Goal: Transaction & Acquisition: Purchase product/service

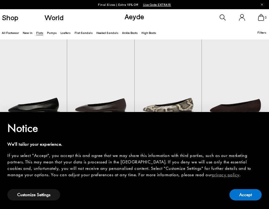
click at [242, 197] on button "Accept" at bounding box center [245, 194] width 32 height 11
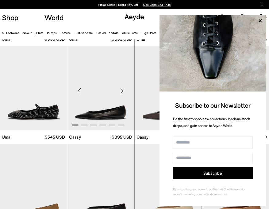
scroll to position [386, 0]
click at [260, 20] on icon at bounding box center [260, 21] width 8 height 8
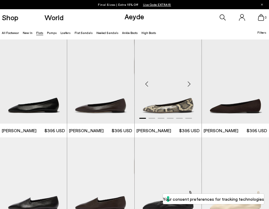
scroll to position [0, 0]
click at [260, 34] on span "Filters" at bounding box center [261, 33] width 9 height 4
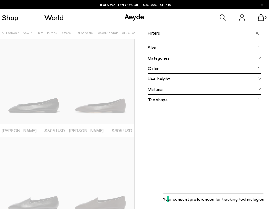
click at [228, 66] on div "Color" at bounding box center [205, 68] width 114 height 10
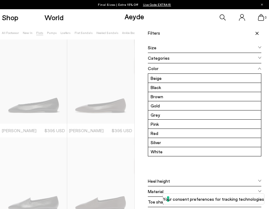
click at [257, 32] on icon at bounding box center [256, 33] width 3 height 3
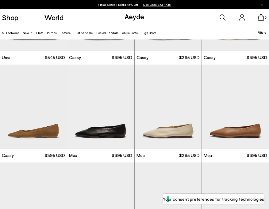
scroll to position [470, 0]
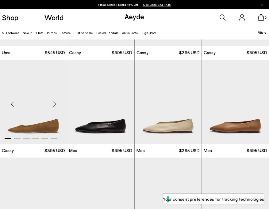
click at [54, 120] on img "1 / 6" at bounding box center [33, 102] width 67 height 84
click at [192, 103] on div "Next slide" at bounding box center [189, 104] width 18 height 18
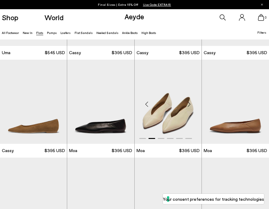
click at [192, 102] on div "Next slide" at bounding box center [189, 104] width 18 height 18
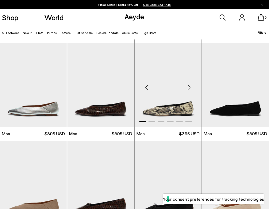
scroll to position [586, 0]
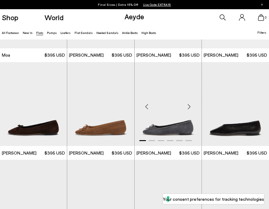
scroll to position [764, 0]
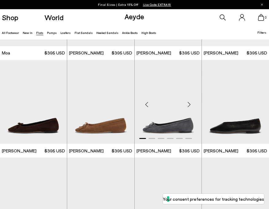
click at [188, 104] on div "Next slide" at bounding box center [189, 104] width 18 height 18
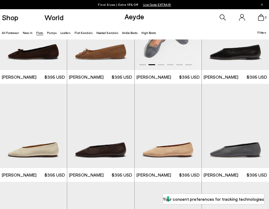
scroll to position [848, 0]
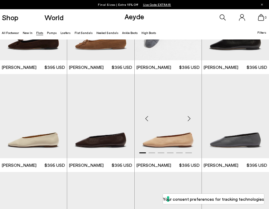
click at [188, 119] on div "Next slide" at bounding box center [189, 119] width 18 height 18
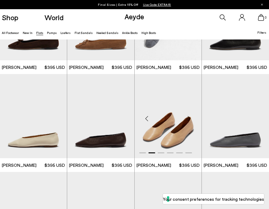
click at [188, 119] on div "Next slide" at bounding box center [189, 119] width 18 height 18
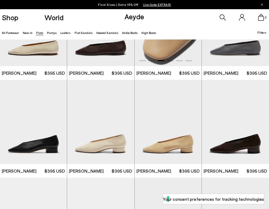
scroll to position [941, 0]
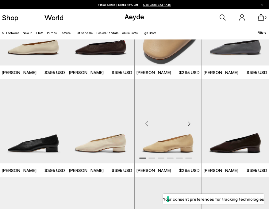
click at [187, 123] on div "Next slide" at bounding box center [189, 124] width 18 height 18
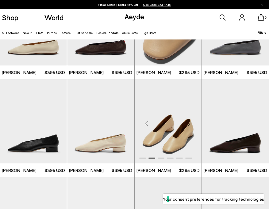
click at [187, 123] on div "Next slide" at bounding box center [189, 124] width 18 height 18
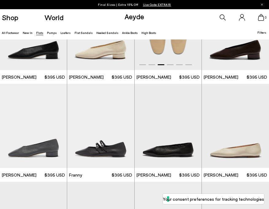
scroll to position [1035, 0]
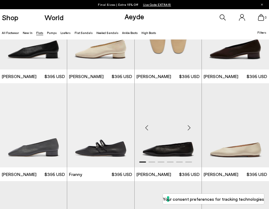
click at [187, 123] on div "Next slide" at bounding box center [189, 128] width 18 height 18
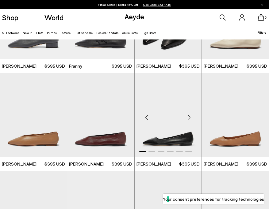
scroll to position [1144, 0]
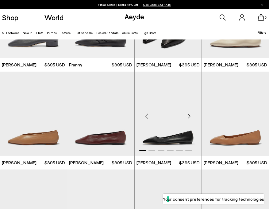
click at [189, 118] on div "Next slide" at bounding box center [189, 116] width 18 height 18
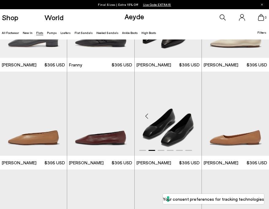
click at [189, 118] on div "Next slide" at bounding box center [189, 116] width 18 height 18
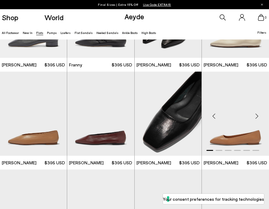
click at [255, 117] on div "Next slide" at bounding box center [256, 116] width 18 height 18
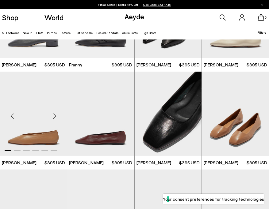
click at [55, 116] on div "Next slide" at bounding box center [54, 116] width 18 height 18
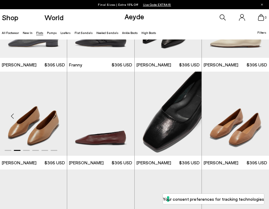
click at [40, 118] on img "2 / 6" at bounding box center [33, 114] width 67 height 84
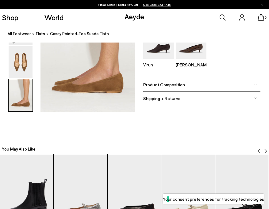
scroll to position [654, 0]
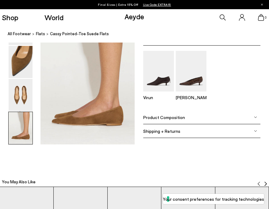
click at [207, 116] on div "Product Composition" at bounding box center [201, 118] width 117 height 14
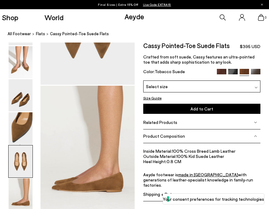
scroll to position [571, 0]
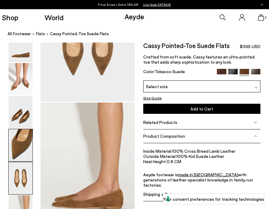
click at [21, 141] on img at bounding box center [21, 145] width 24 height 32
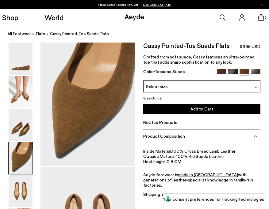
scroll to position [379, 0]
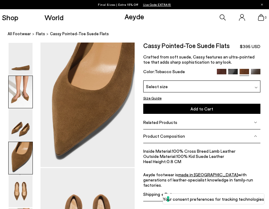
click at [21, 97] on img at bounding box center [21, 92] width 24 height 32
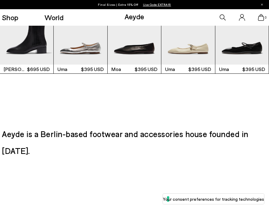
scroll to position [835, 0]
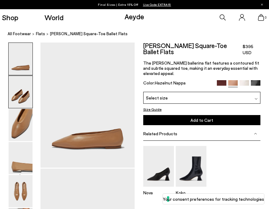
click at [24, 102] on img at bounding box center [21, 92] width 24 height 32
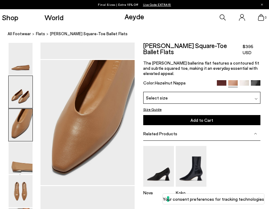
scroll to position [236, 0]
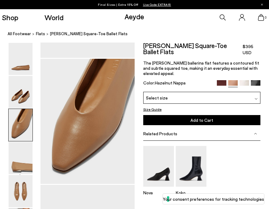
click at [185, 94] on div "Select size" at bounding box center [201, 98] width 117 height 12
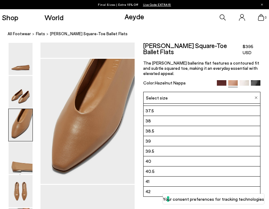
scroll to position [18, 0]
click at [170, 157] on li "40" at bounding box center [201, 162] width 116 height 10
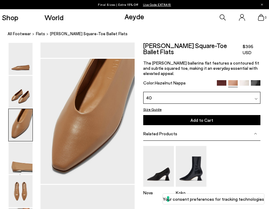
click at [223, 80] on img at bounding box center [222, 85] width 10 height 10
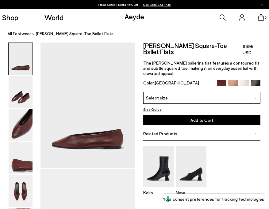
click at [242, 80] on img at bounding box center [244, 85] width 10 height 10
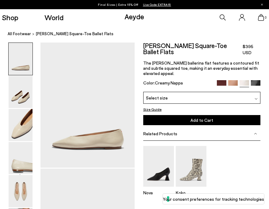
click at [254, 80] on img at bounding box center [256, 85] width 10 height 10
